Goal: Information Seeking & Learning: Find specific fact

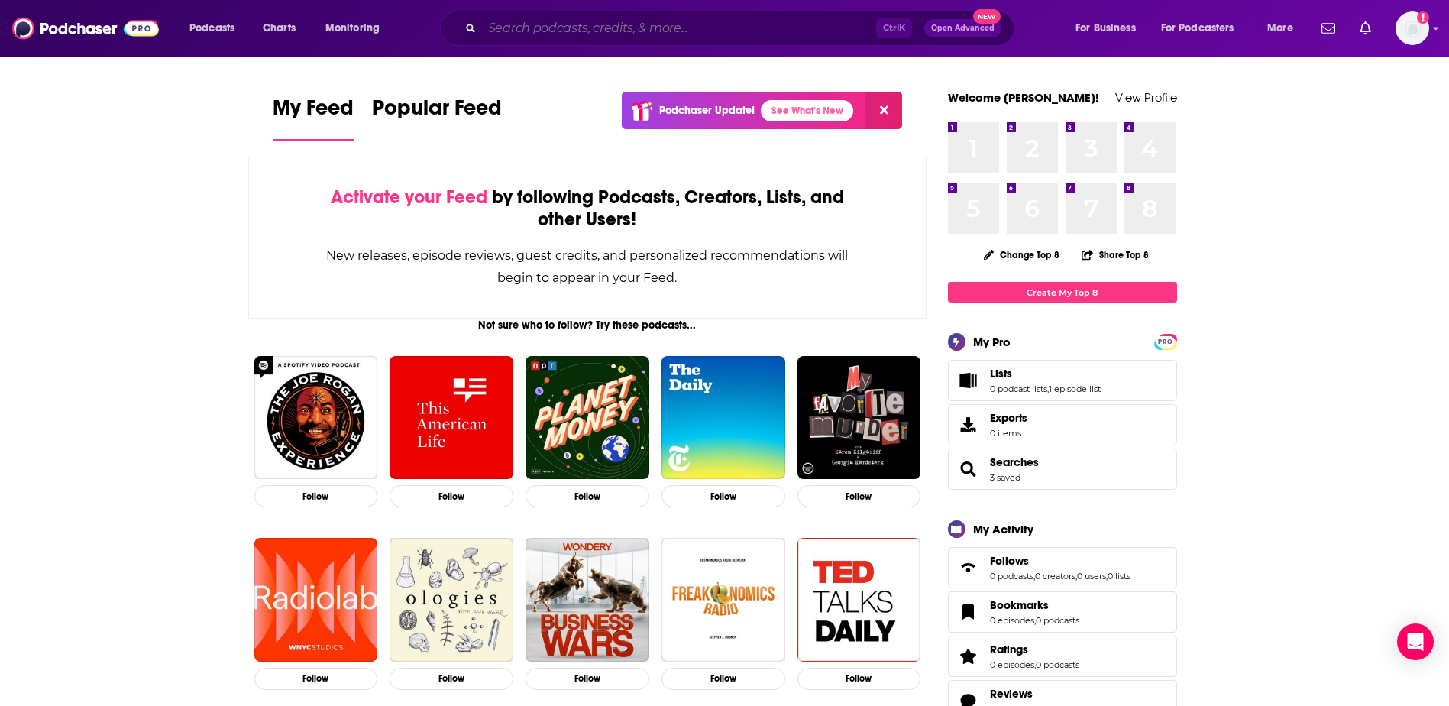
click at [590, 23] on input "Search podcasts, credits, & more..." at bounding box center [679, 28] width 394 height 24
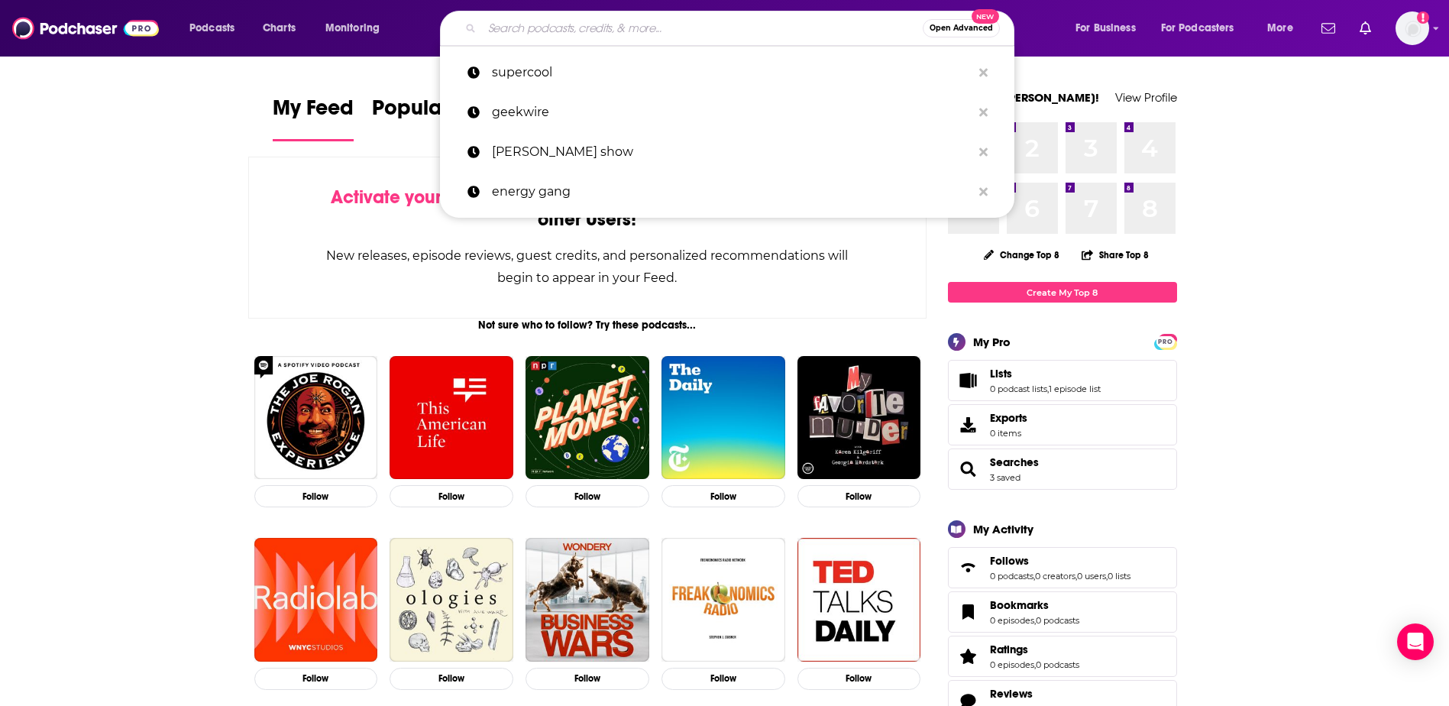
paste input "Macro Matters"
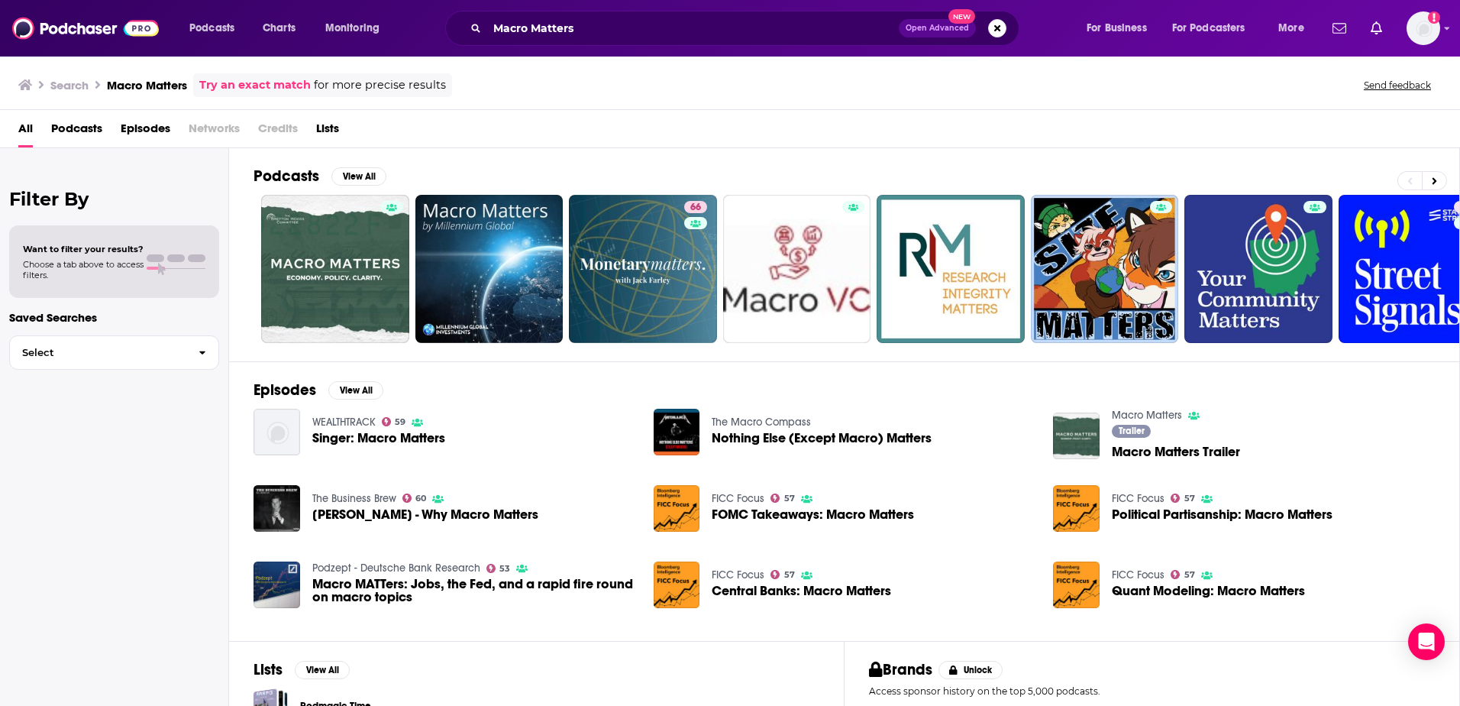
click at [69, 128] on span "Podcasts" at bounding box center [76, 131] width 51 height 31
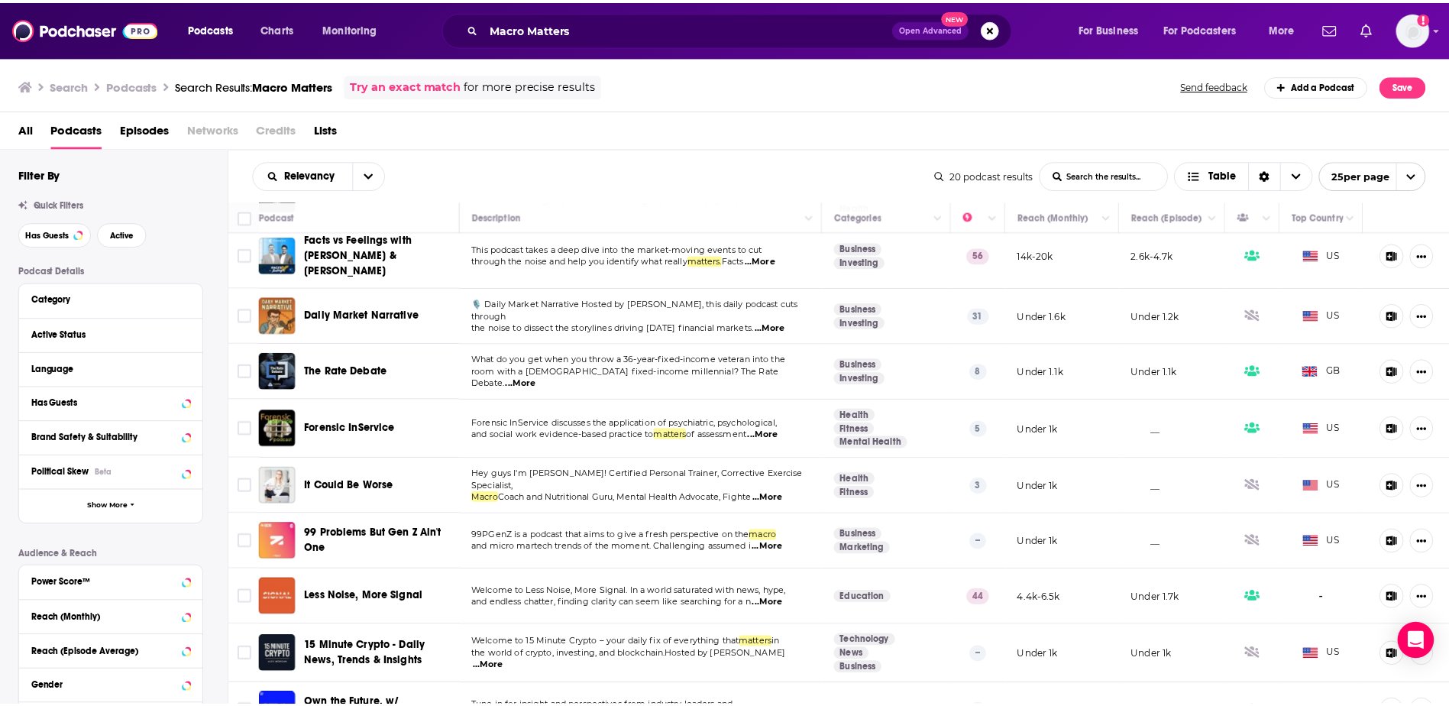
scroll to position [76, 0]
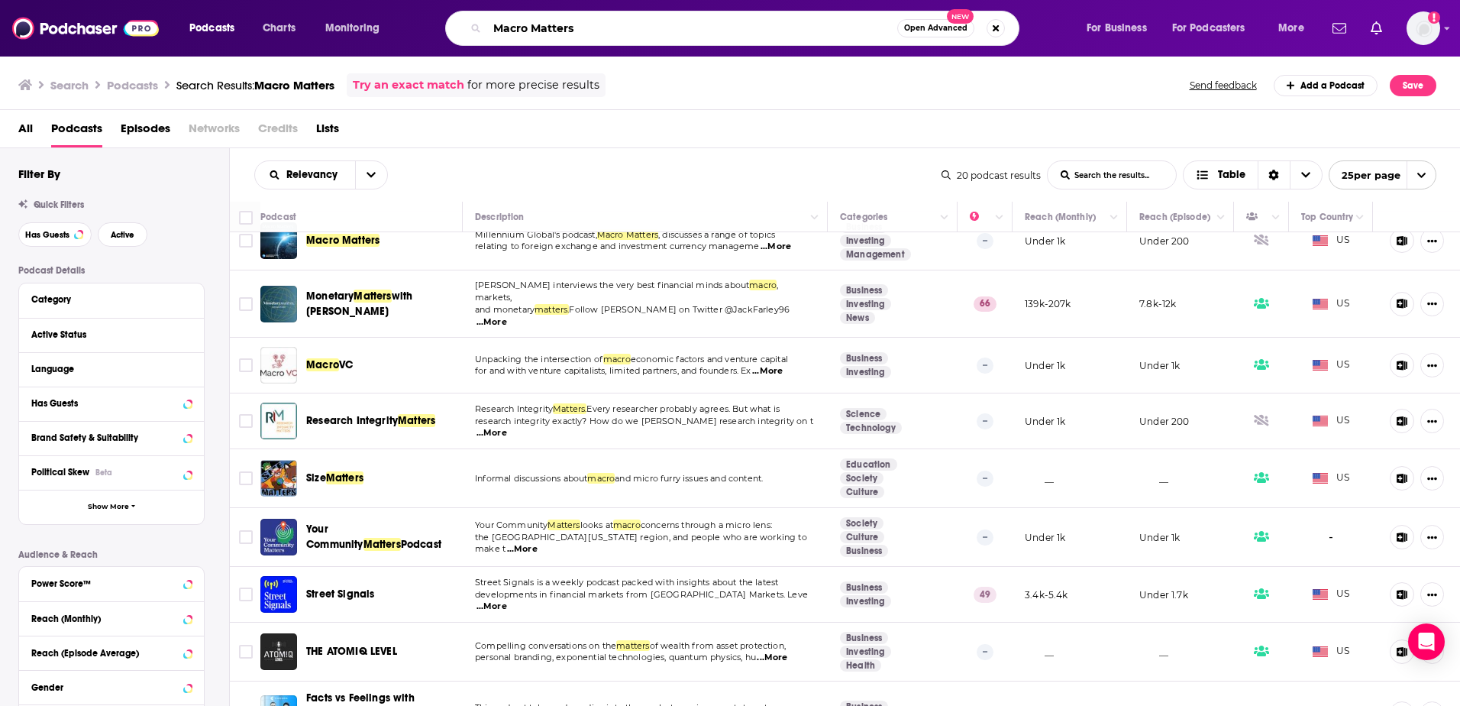
click at [615, 27] on input "Macro Matters" at bounding box center [692, 28] width 410 height 24
type input "Macro Matters CFA"
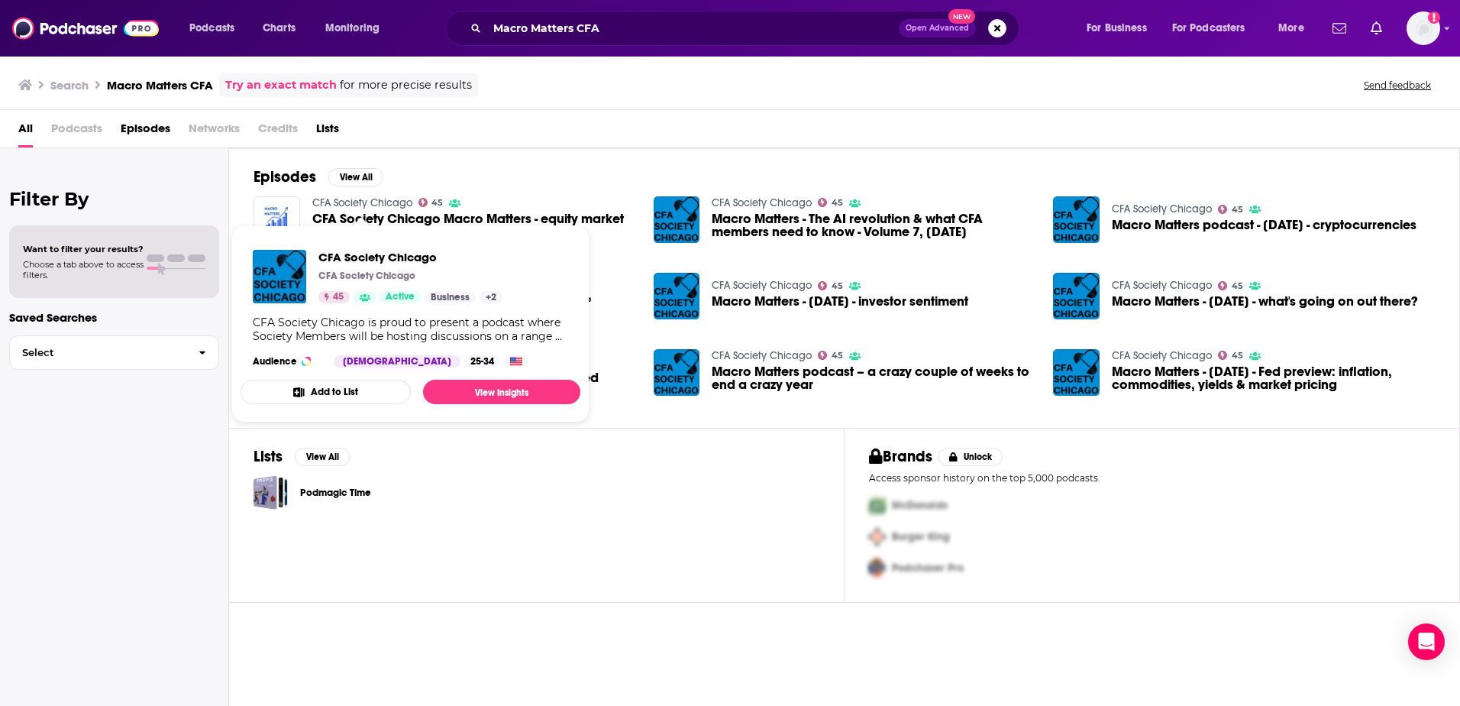
click at [380, 198] on link "CFA Society Chicago" at bounding box center [362, 202] width 100 height 13
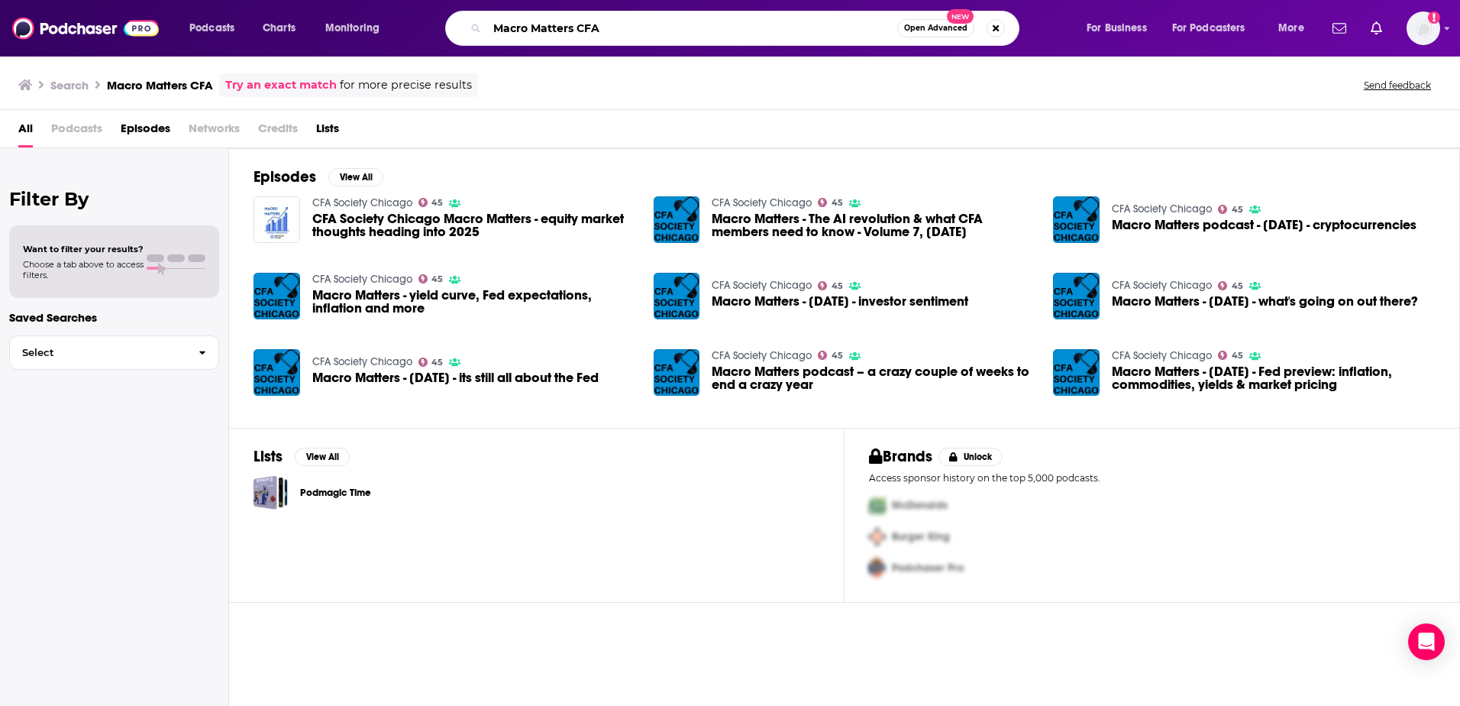
drag, startPoint x: 577, startPoint y: 27, endPoint x: 485, endPoint y: 31, distance: 91.7
click at [486, 31] on div "Macro Matters CFA Open Advanced New" at bounding box center [732, 28] width 574 height 35
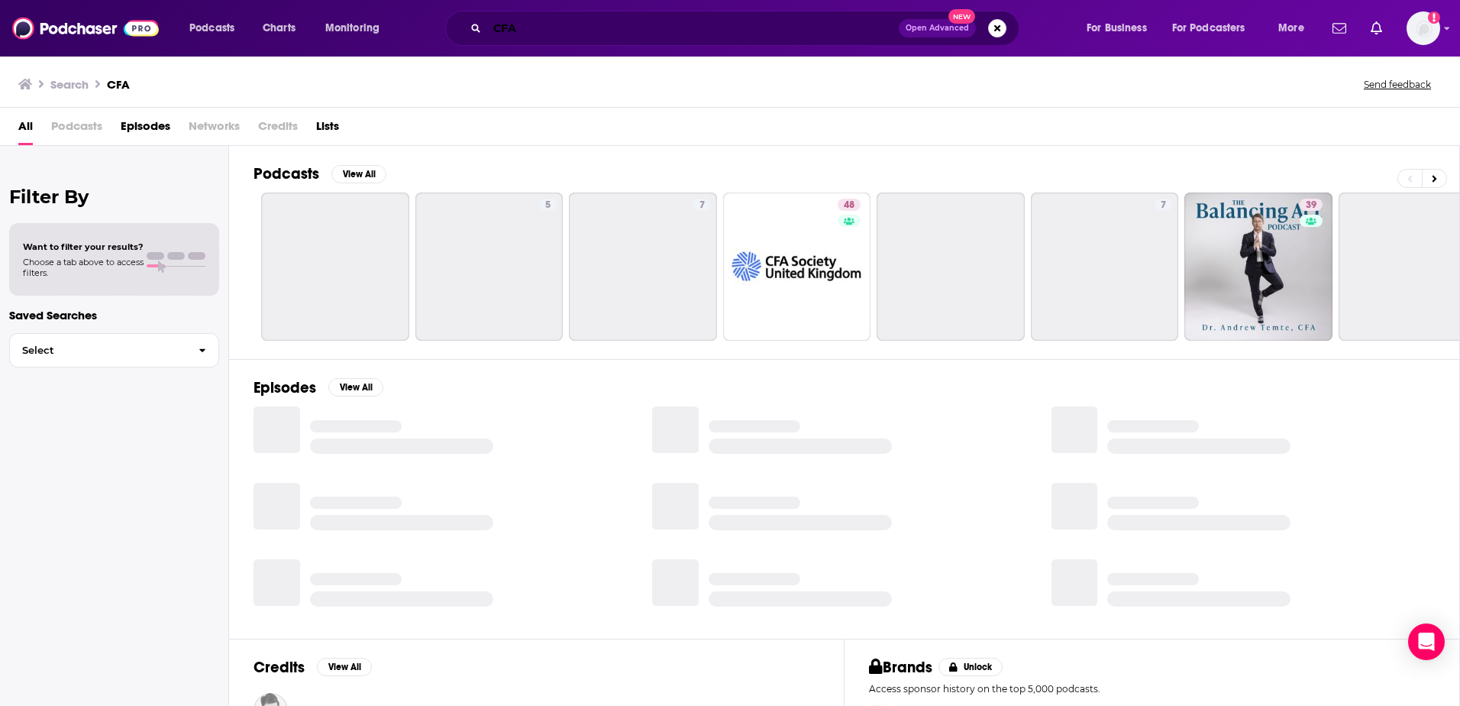
click at [586, 34] on input "CFA" at bounding box center [693, 28] width 412 height 24
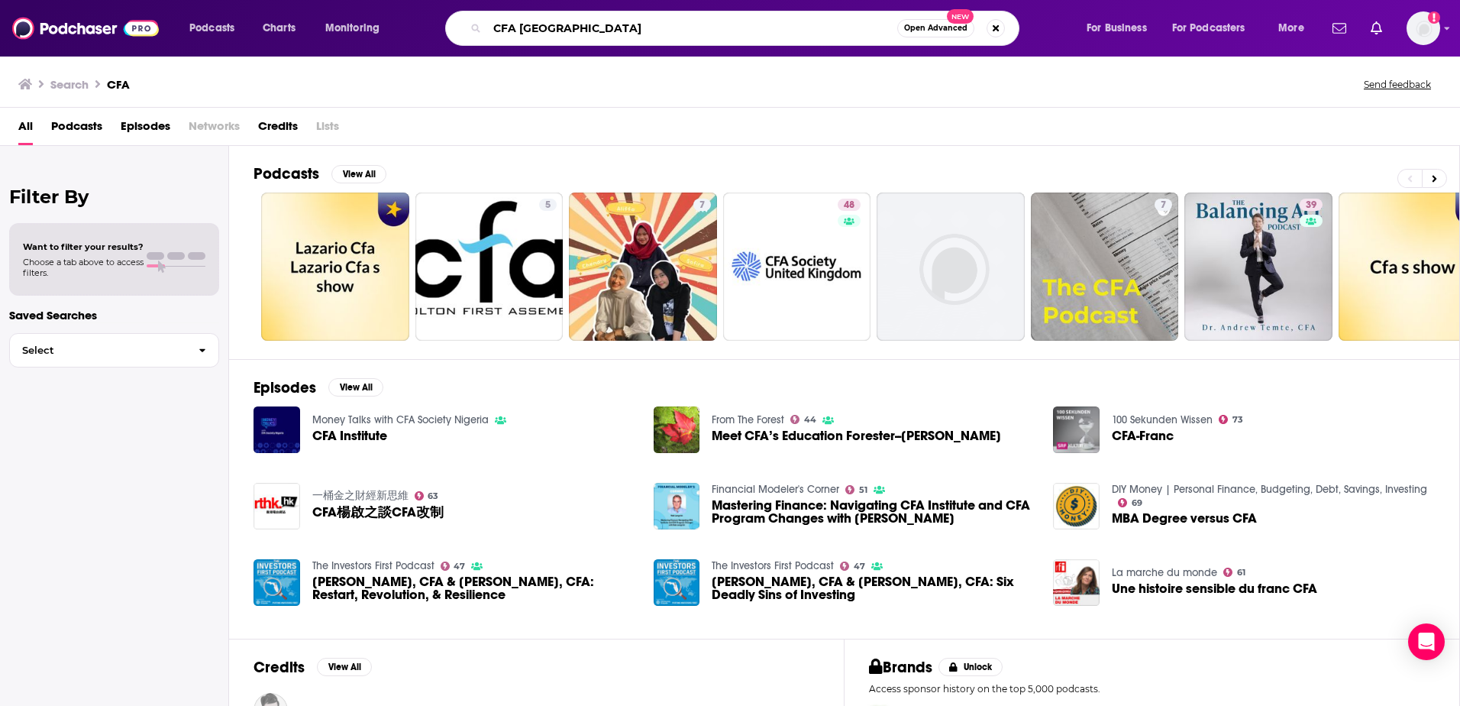
type input "CFA [GEOGRAPHIC_DATA]"
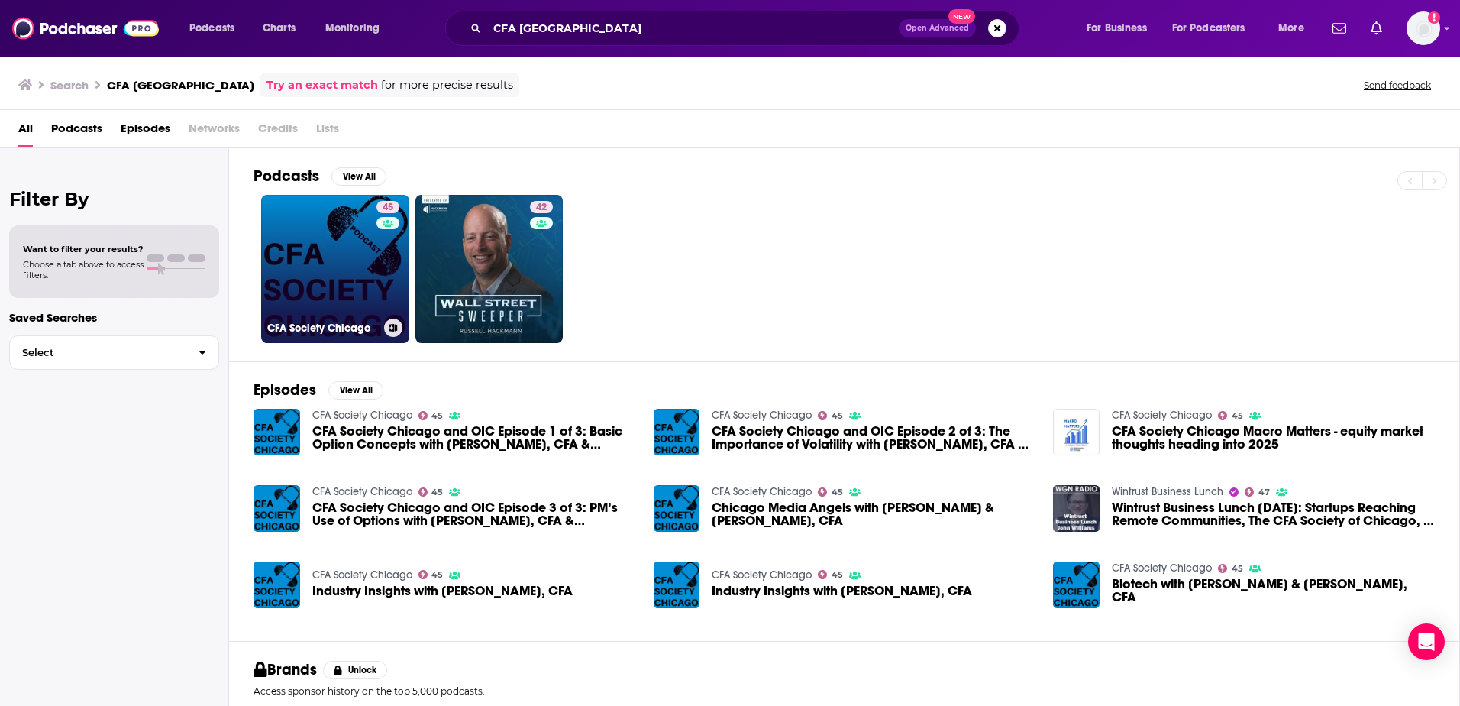
click at [341, 250] on link "45 CFA Society Chicago" at bounding box center [335, 269] width 148 height 148
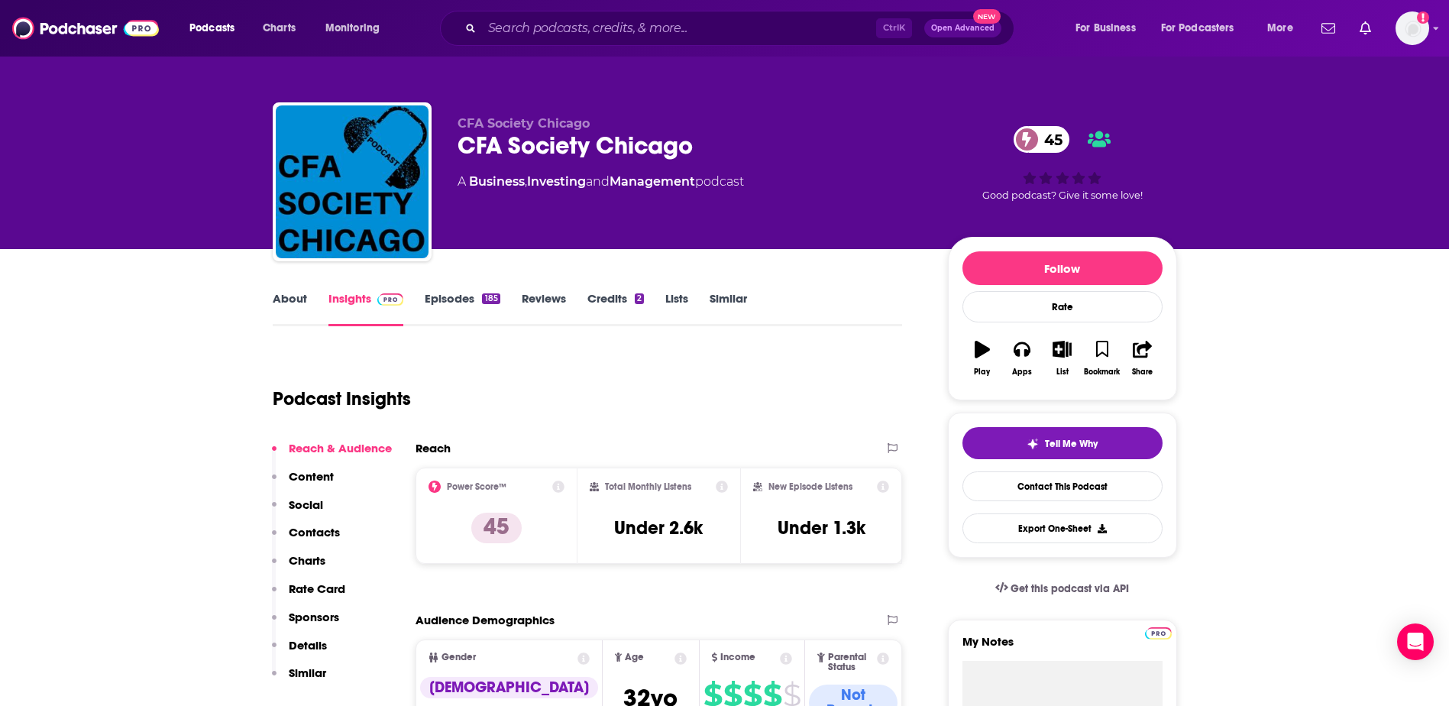
click at [543, 15] on div "Ctrl K Open Advanced New" at bounding box center [727, 28] width 574 height 35
click at [543, 17] on input "Search podcasts, credits, & more..." at bounding box center [679, 28] width 394 height 24
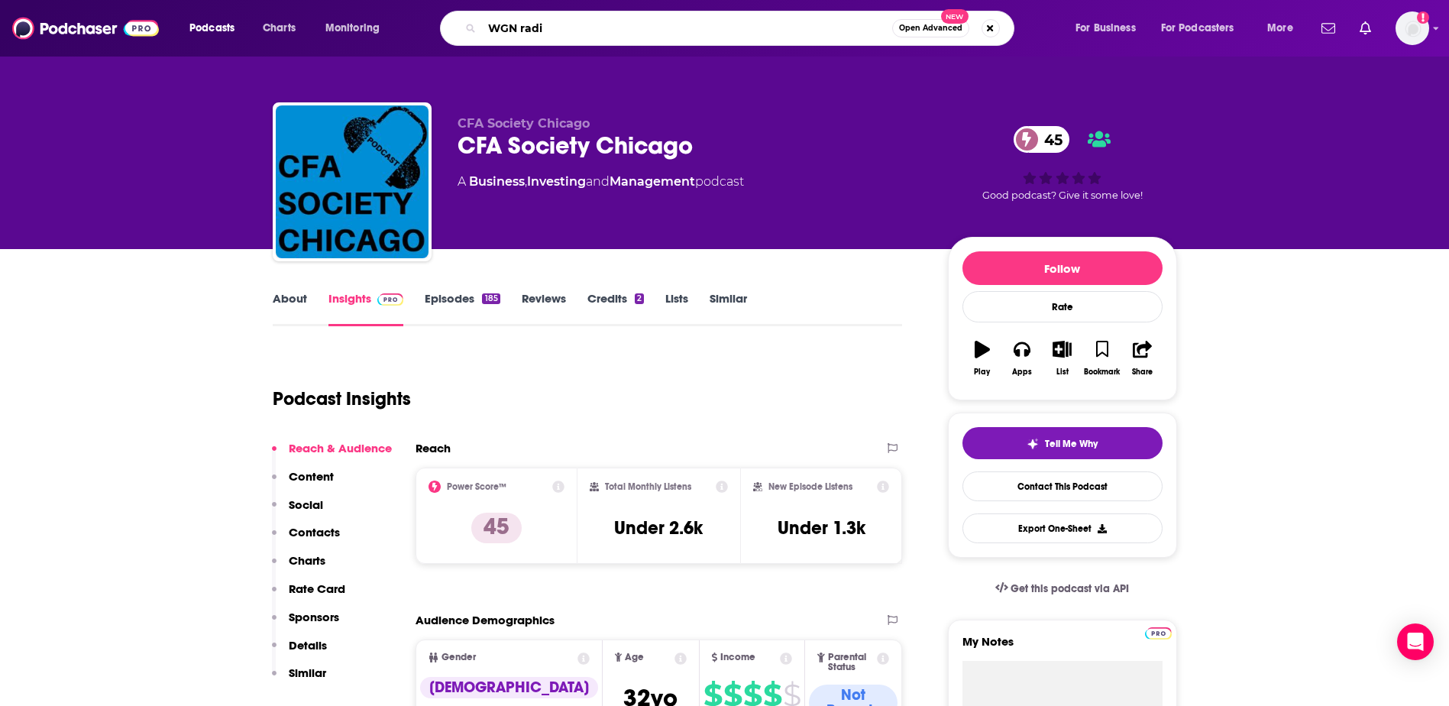
type input "WGN radio"
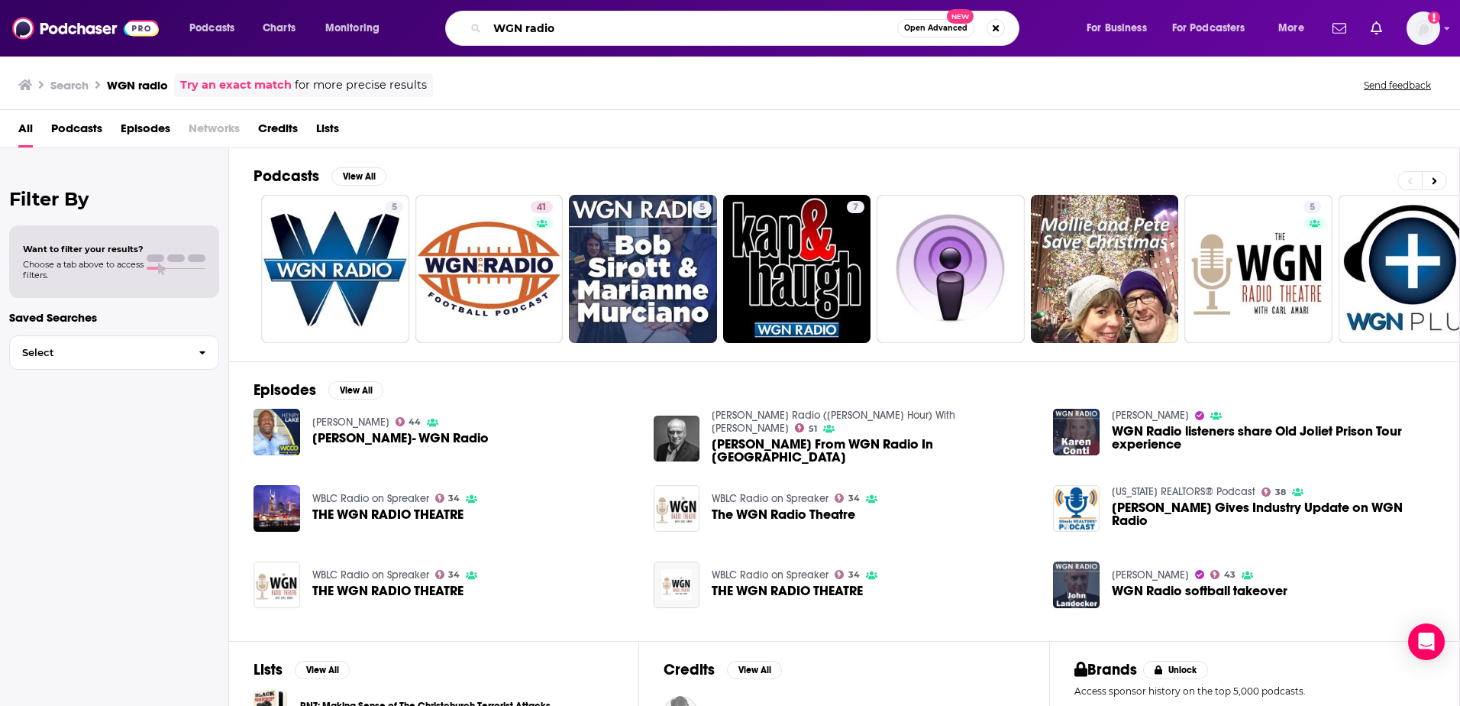
click at [599, 22] on input "WGN radio" at bounding box center [692, 28] width 410 height 24
type input "WGN radio your money matters"
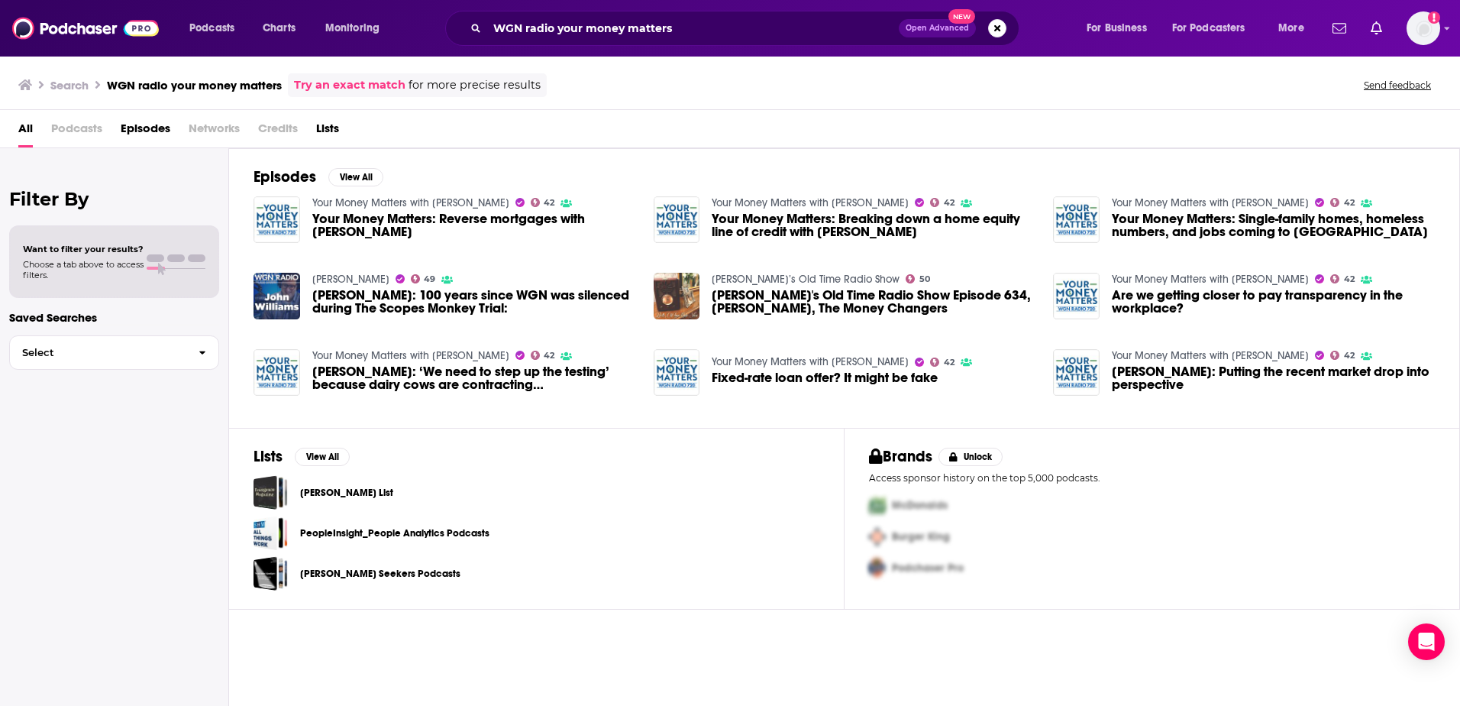
click at [393, 202] on link "Your Money Matters with [PERSON_NAME]" at bounding box center [410, 202] width 197 height 13
